Goal: Task Accomplishment & Management: Manage account settings

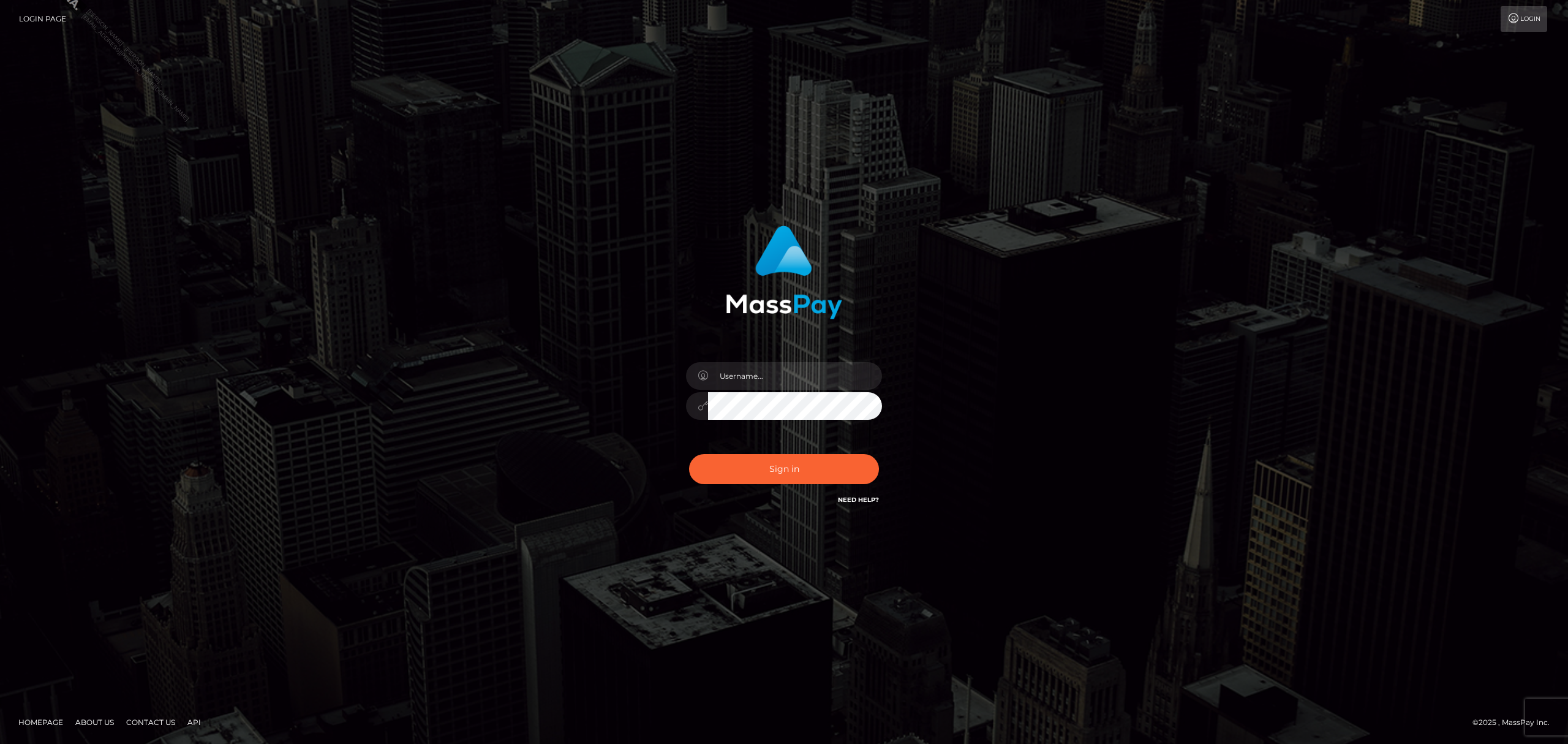
click at [781, 388] on input "text" at bounding box center [794, 376] width 174 height 27
drag, startPoint x: 755, startPoint y: 364, endPoint x: 764, endPoint y: 365, distance: 9.1
click at [757, 363] on input "text" at bounding box center [794, 376] width 174 height 27
drag, startPoint x: 756, startPoint y: 384, endPoint x: 763, endPoint y: 383, distance: 7.1
click at [758, 383] on input "text" at bounding box center [794, 376] width 174 height 27
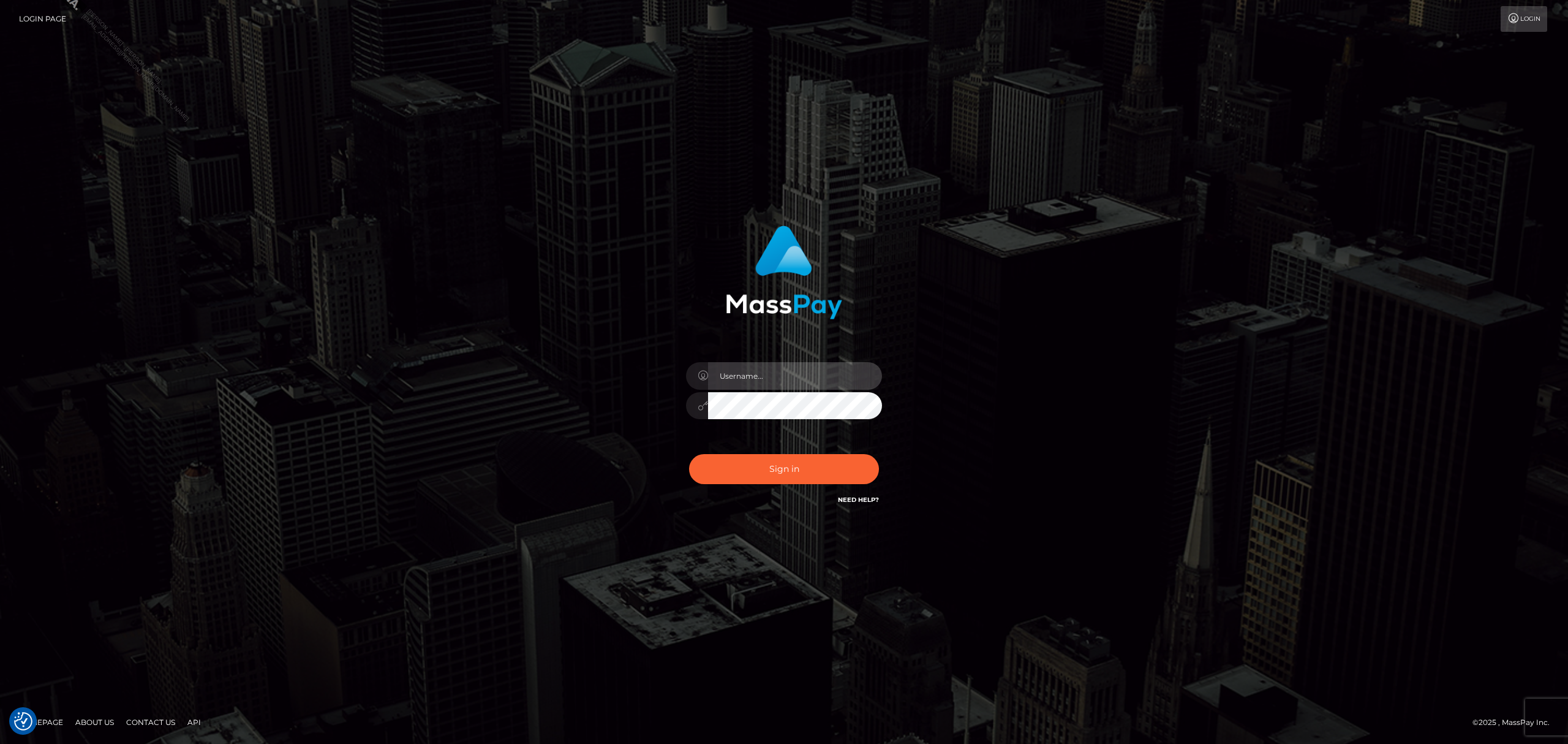
type input "Grant.megabonanza"
click at [743, 461] on button "Sign in" at bounding box center [784, 469] width 190 height 30
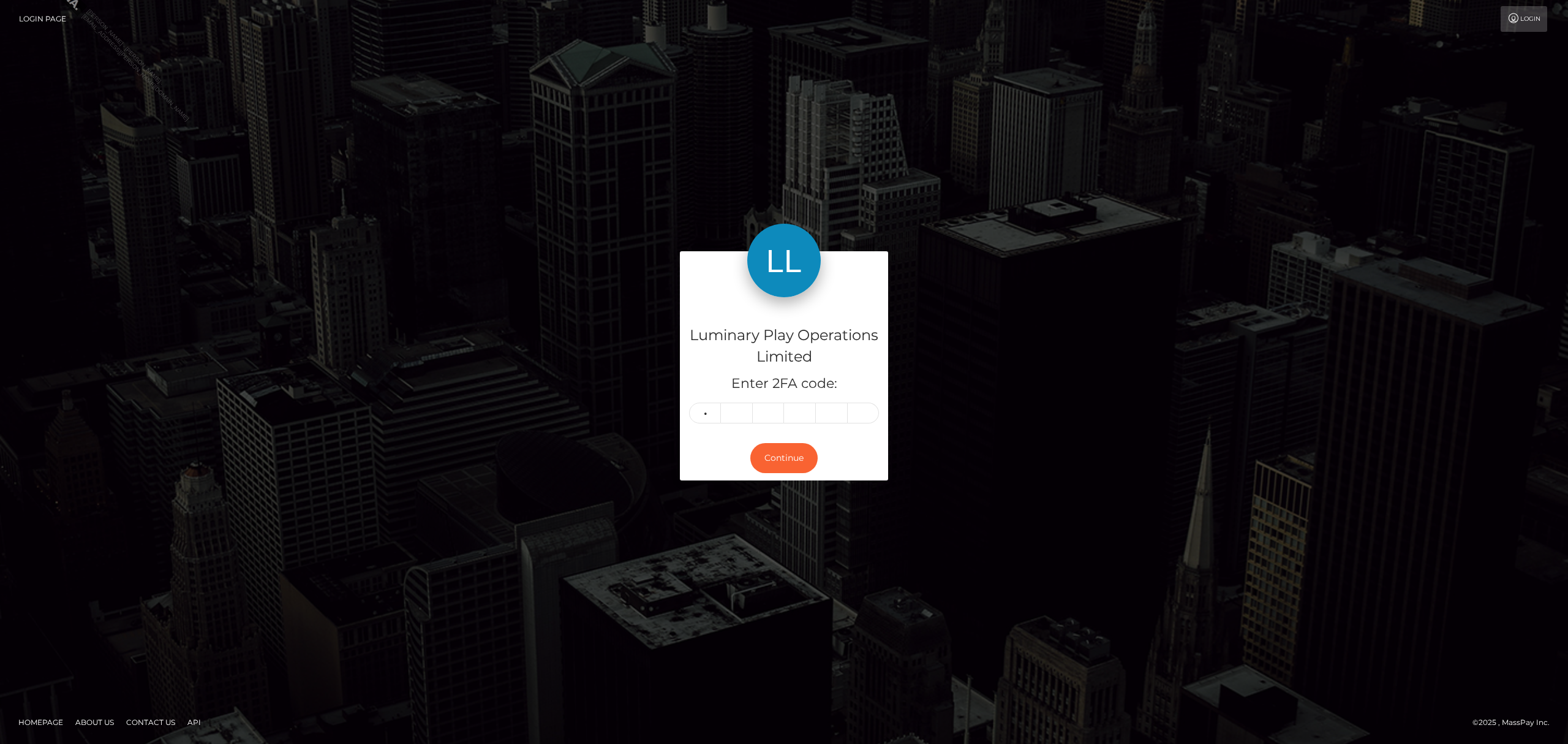
type input "0"
type input "2"
type input "9"
type input "1"
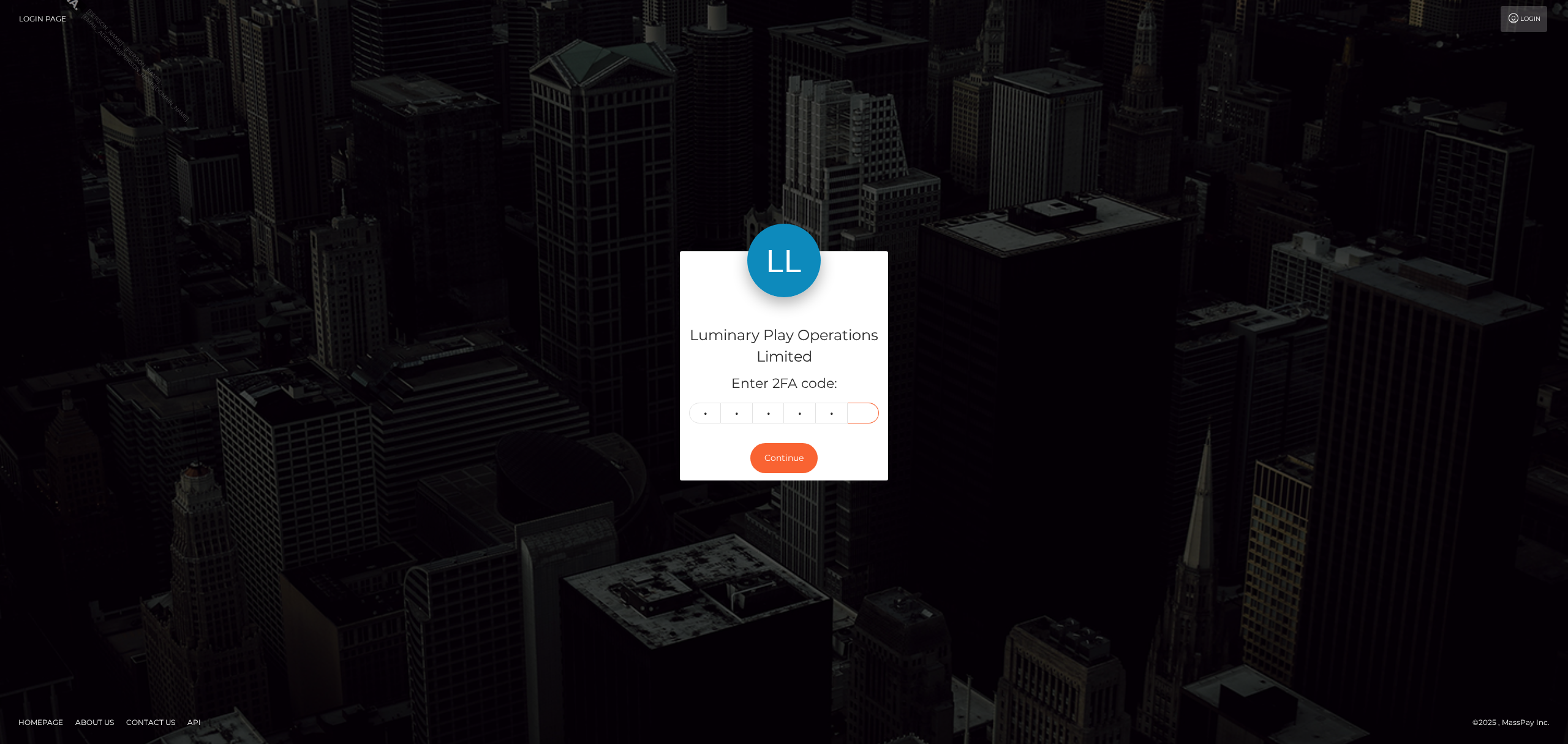
type input "8"
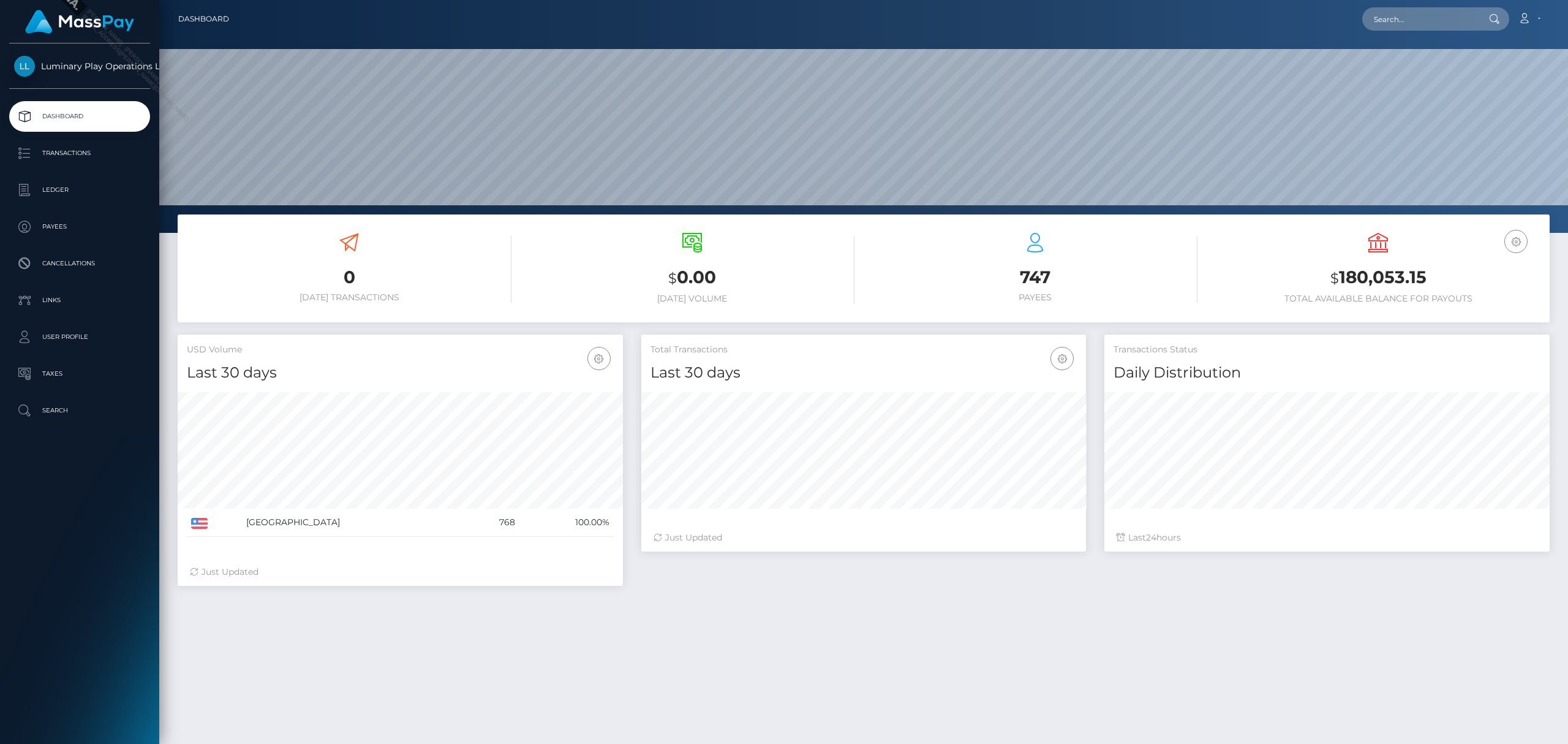
scroll to position [217, 444]
drag, startPoint x: 1438, startPoint y: 281, endPoint x: 1341, endPoint y: 283, distance: 97.0
click at [1341, 283] on h3 "$ 180,053.15" at bounding box center [1378, 278] width 325 height 25
copy h3 "180,053.15"
